Goal: Task Accomplishment & Management: Manage account settings

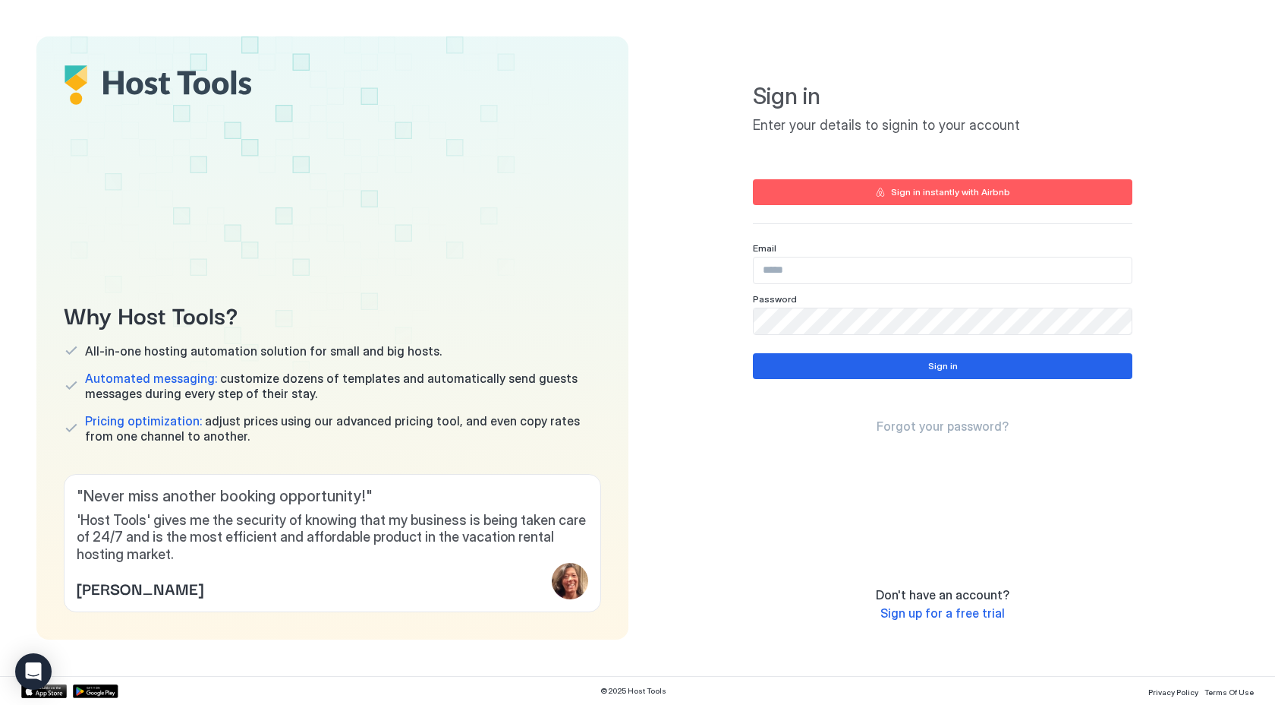
click at [679, 279] on div "Sign in Enter your details to signin to your account Sign in instantly with Air…" at bounding box center [943, 337] width 592 height 603
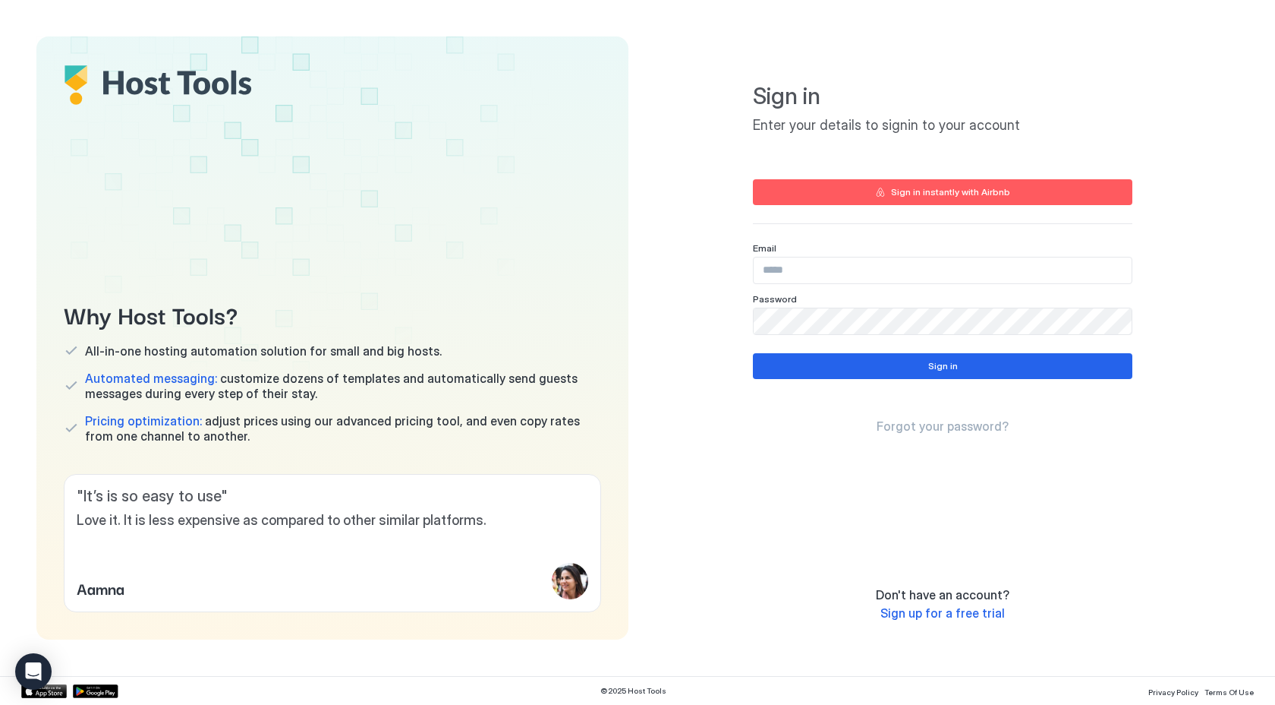
click at [733, 468] on div "Sign in Enter your details to signin to your account Sign in instantly with Air…" at bounding box center [943, 337] width 592 height 603
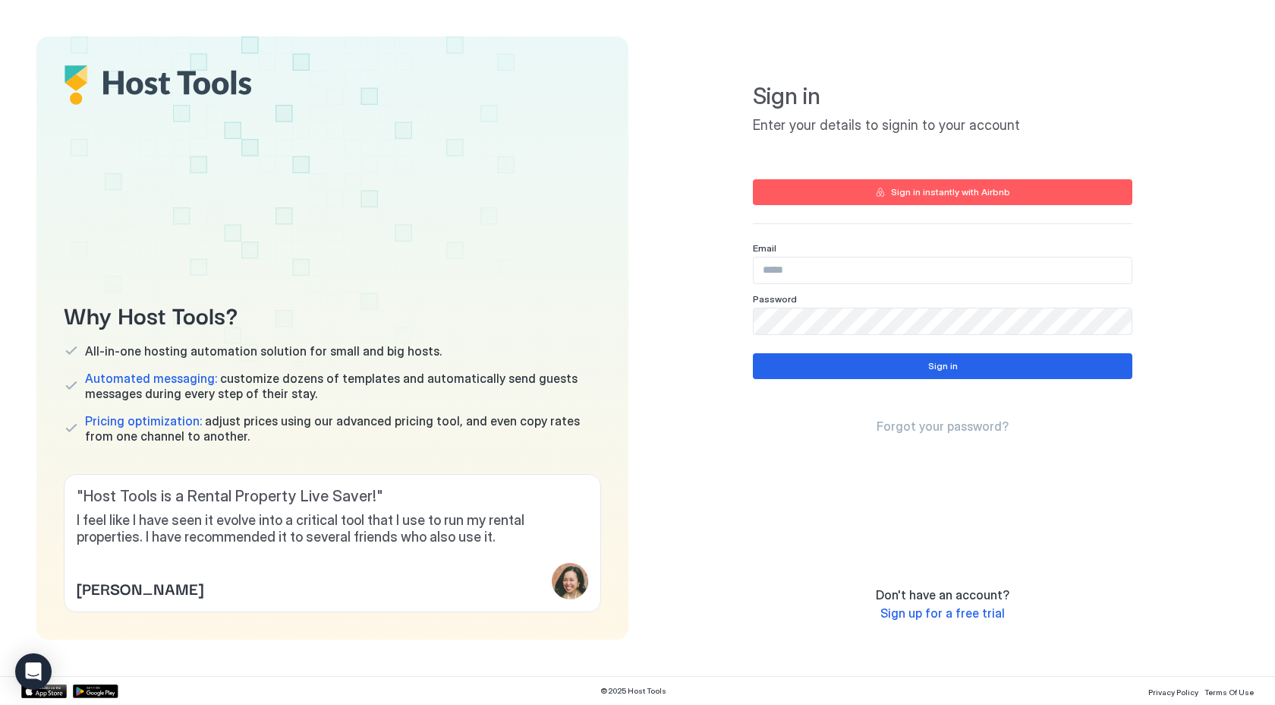
drag, startPoint x: 686, startPoint y: 444, endPoint x: 677, endPoint y: 365, distance: 79.5
click at [686, 444] on div "Sign in Enter your details to signin to your account Sign in instantly with Air…" at bounding box center [943, 337] width 592 height 603
click at [677, 360] on div "Sign in Enter your details to signin to your account Sign in instantly with Air…" at bounding box center [943, 337] width 592 height 603
click at [693, 301] on div "Sign in Enter your details to signin to your account Sign in instantly with Air…" at bounding box center [943, 337] width 592 height 603
click at [667, 350] on div "Sign in Enter your details to signin to your account Sign in instantly with Air…" at bounding box center [943, 337] width 592 height 603
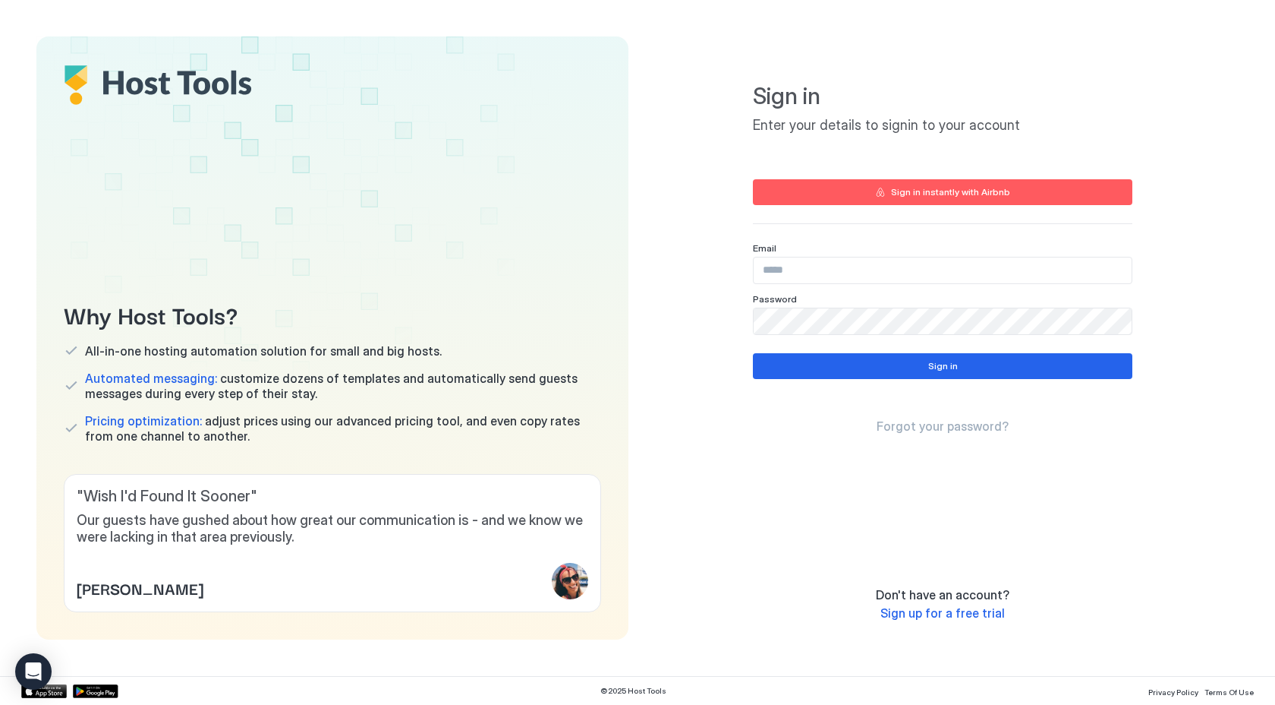
click at [689, 306] on div "Sign in Enter your details to signin to your account Sign in instantly with Air…" at bounding box center [943, 337] width 592 height 603
click at [665, 190] on div "Sign in Enter your details to signin to your account Sign in instantly with Air…" at bounding box center [943, 337] width 592 height 603
click at [677, 178] on div "Sign in Enter your details to signin to your account Sign in instantly with Air…" at bounding box center [943, 337] width 592 height 603
click at [667, 413] on div "Sign in Enter your details to signin to your account Sign in instantly with Air…" at bounding box center [943, 337] width 592 height 603
click at [671, 393] on div "Sign in Enter your details to signin to your account Sign in instantly with Air…" at bounding box center [943, 337] width 592 height 603
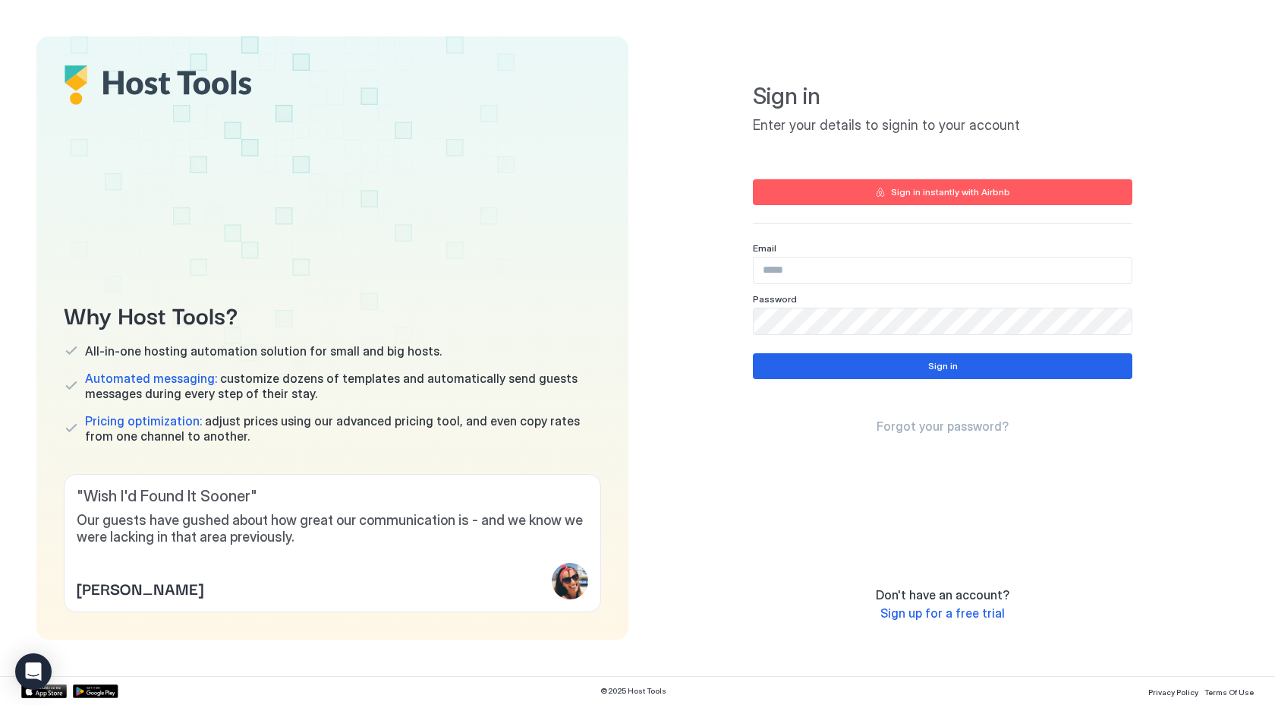
click at [639, 200] on div "Why Host Tools? All-in-one hosting automation solution for small and big hosts.…" at bounding box center [637, 337] width 1203 height 603
click at [664, 250] on div "Sign in Enter your details to signin to your account Sign in instantly with Air…" at bounding box center [943, 337] width 592 height 603
